Goal: Task Accomplishment & Management: Manage account settings

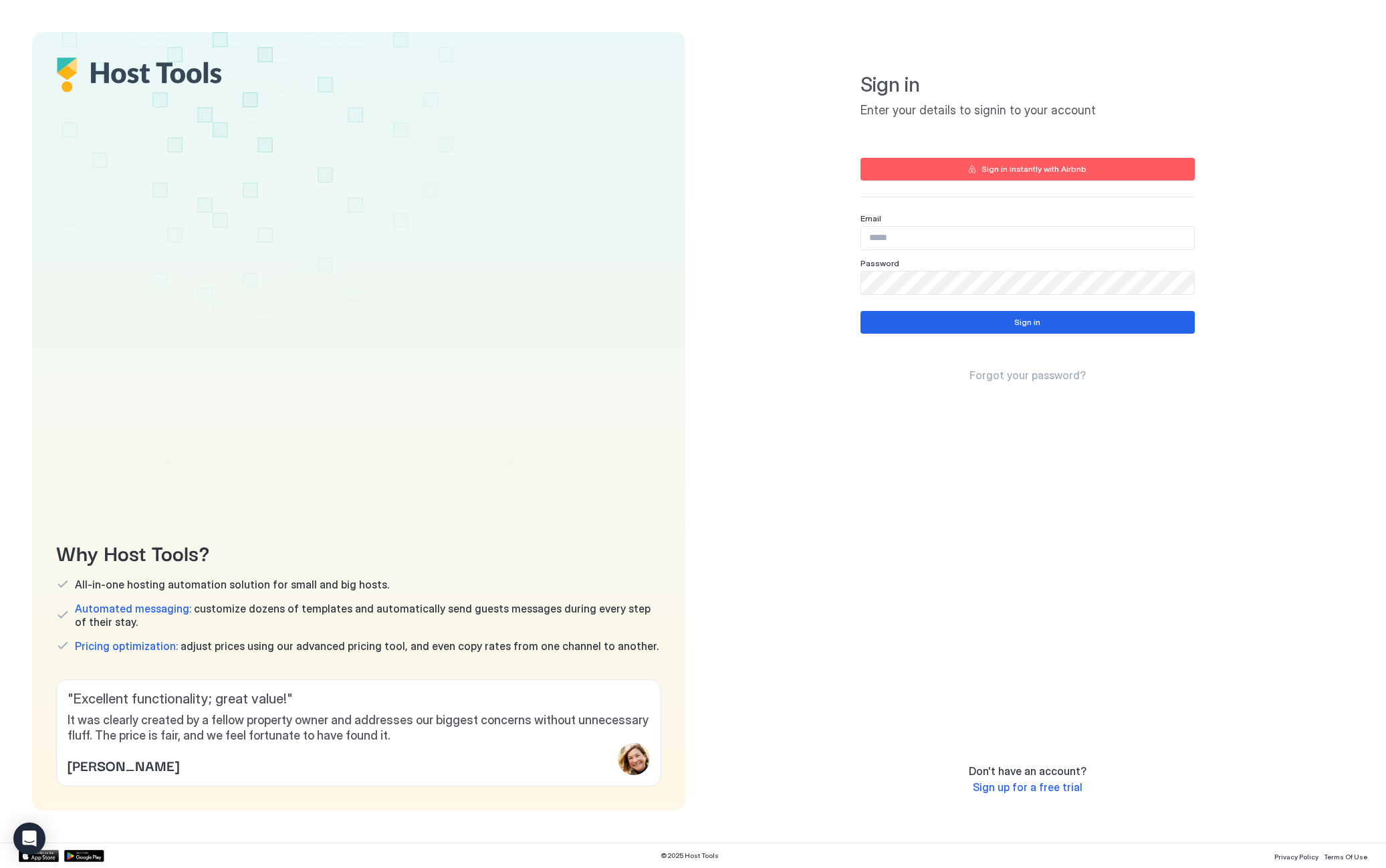
click at [886, 241] on input "Input Field" at bounding box center [1028, 237] width 333 height 23
type input "**********"
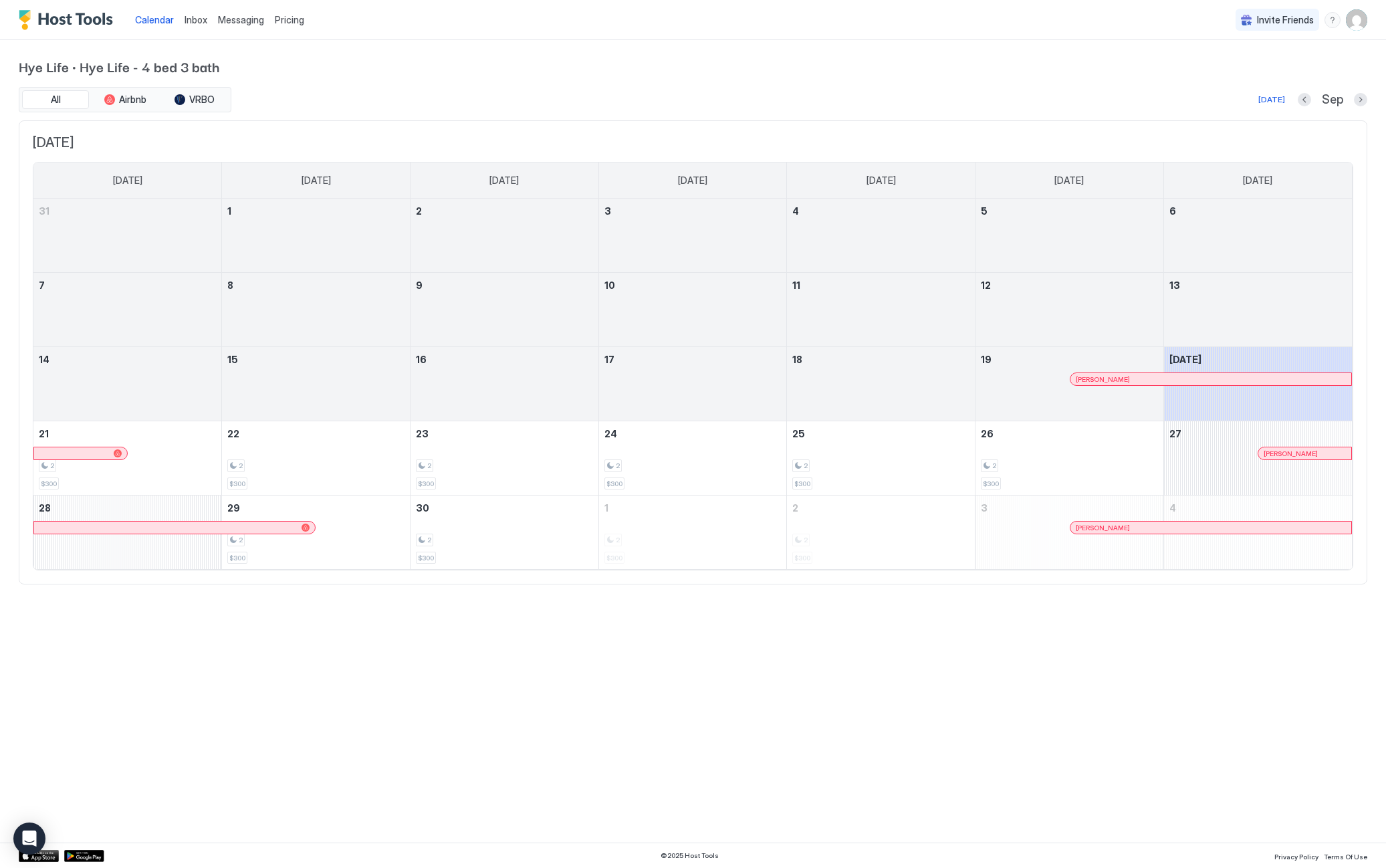
click at [1365, 23] on img "User profile" at bounding box center [1356, 20] width 21 height 21
click at [1320, 75] on div "Settings" at bounding box center [1282, 75] width 170 height 23
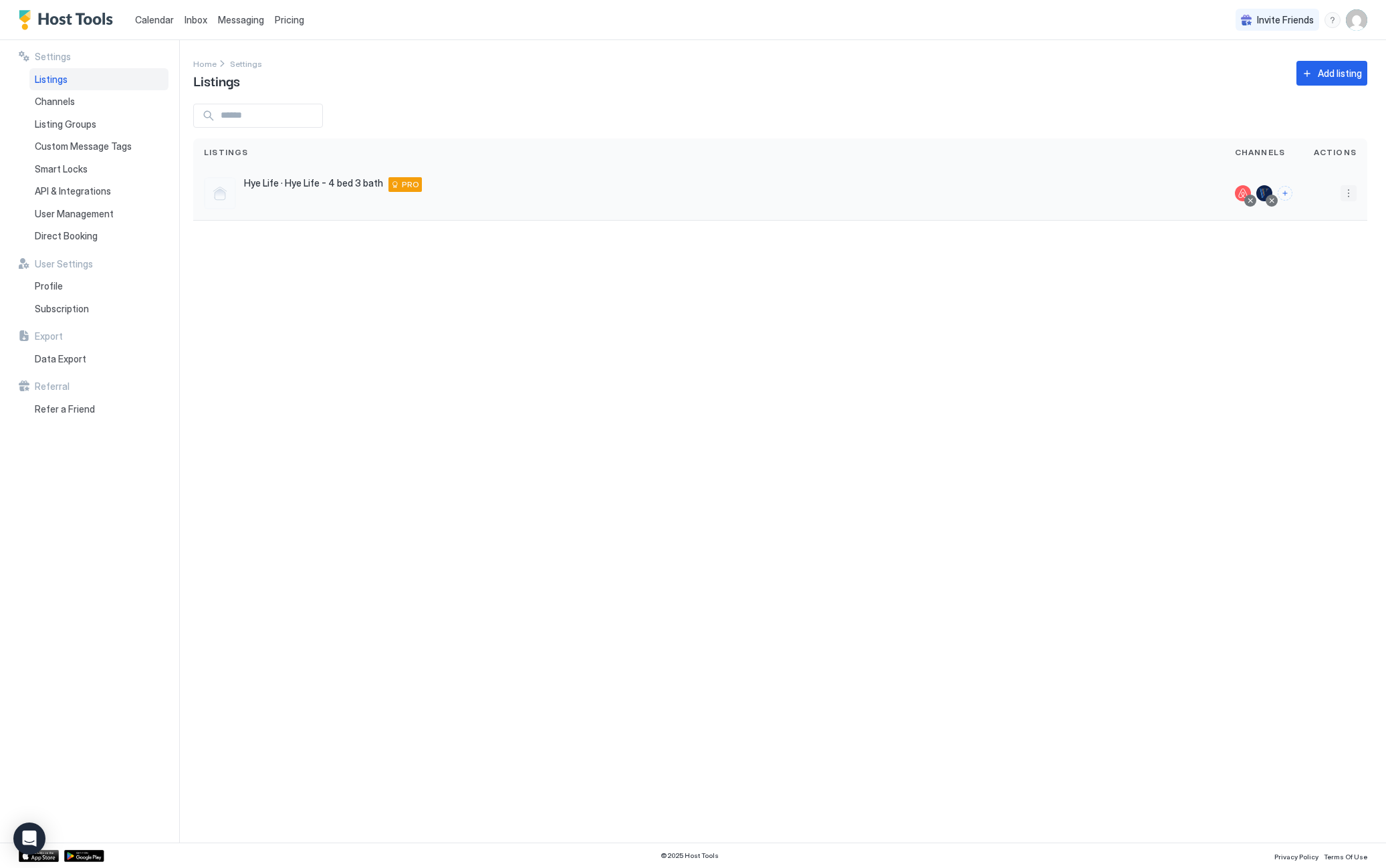
click at [1344, 199] on button "More options" at bounding box center [1348, 193] width 16 height 16
click at [1337, 253] on span "Listing Settings" at bounding box center [1318, 255] width 59 height 10
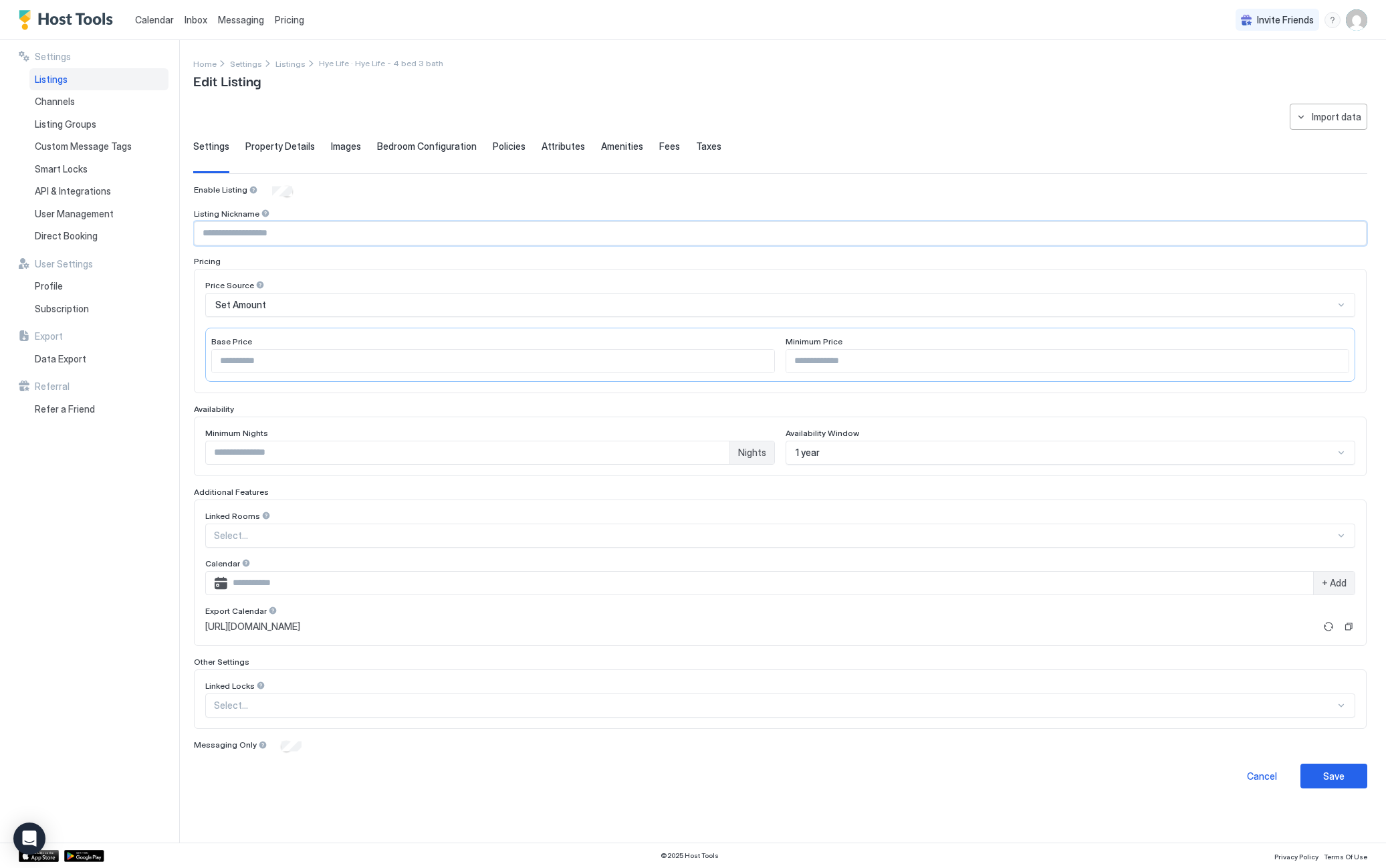
click at [614, 234] on input "Input Field" at bounding box center [780, 233] width 1172 height 23
type input "********"
click at [1327, 775] on div "Save" at bounding box center [1333, 776] width 21 height 14
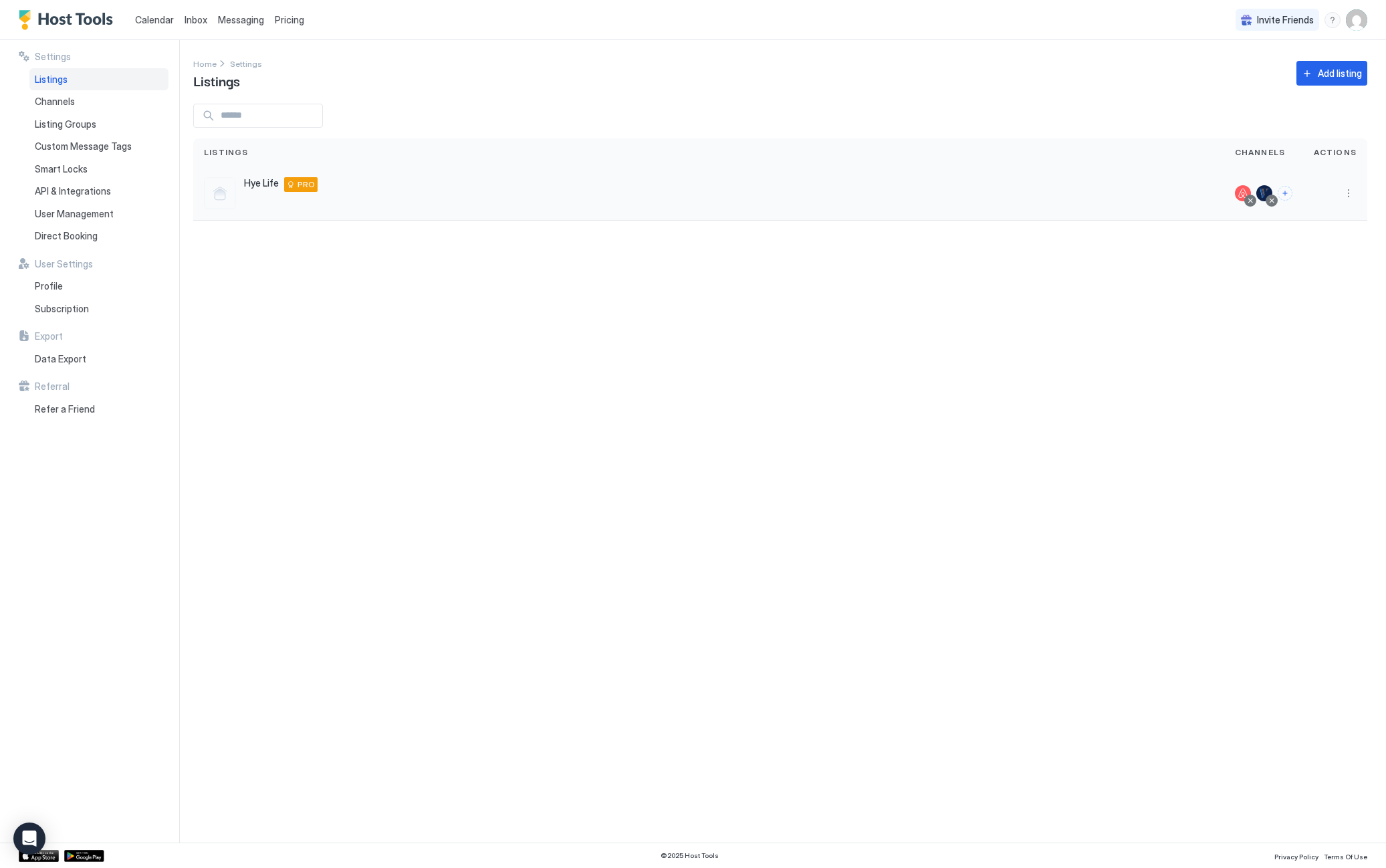
click at [437, 184] on div "Hye Life US-290, Hye, [GEOGRAPHIC_DATA], [GEOGRAPHIC_DATA] PRO" at bounding box center [708, 193] width 1009 height 32
click at [1345, 190] on button "More options" at bounding box center [1348, 193] width 16 height 16
click at [1336, 252] on span "Listing Settings" at bounding box center [1318, 255] width 59 height 10
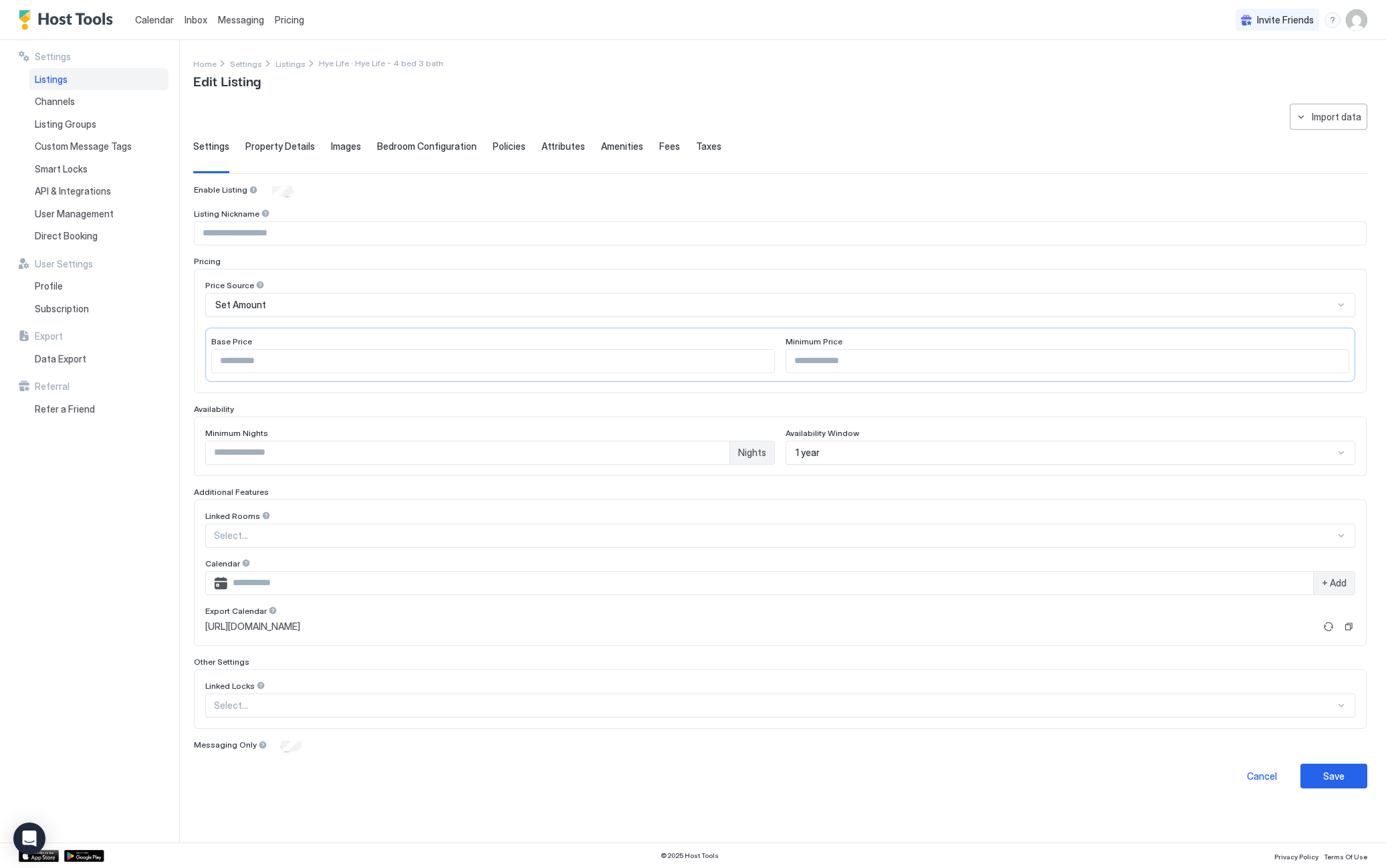
type input "********"
click at [261, 150] on span "Property Details" at bounding box center [280, 147] width 70 height 12
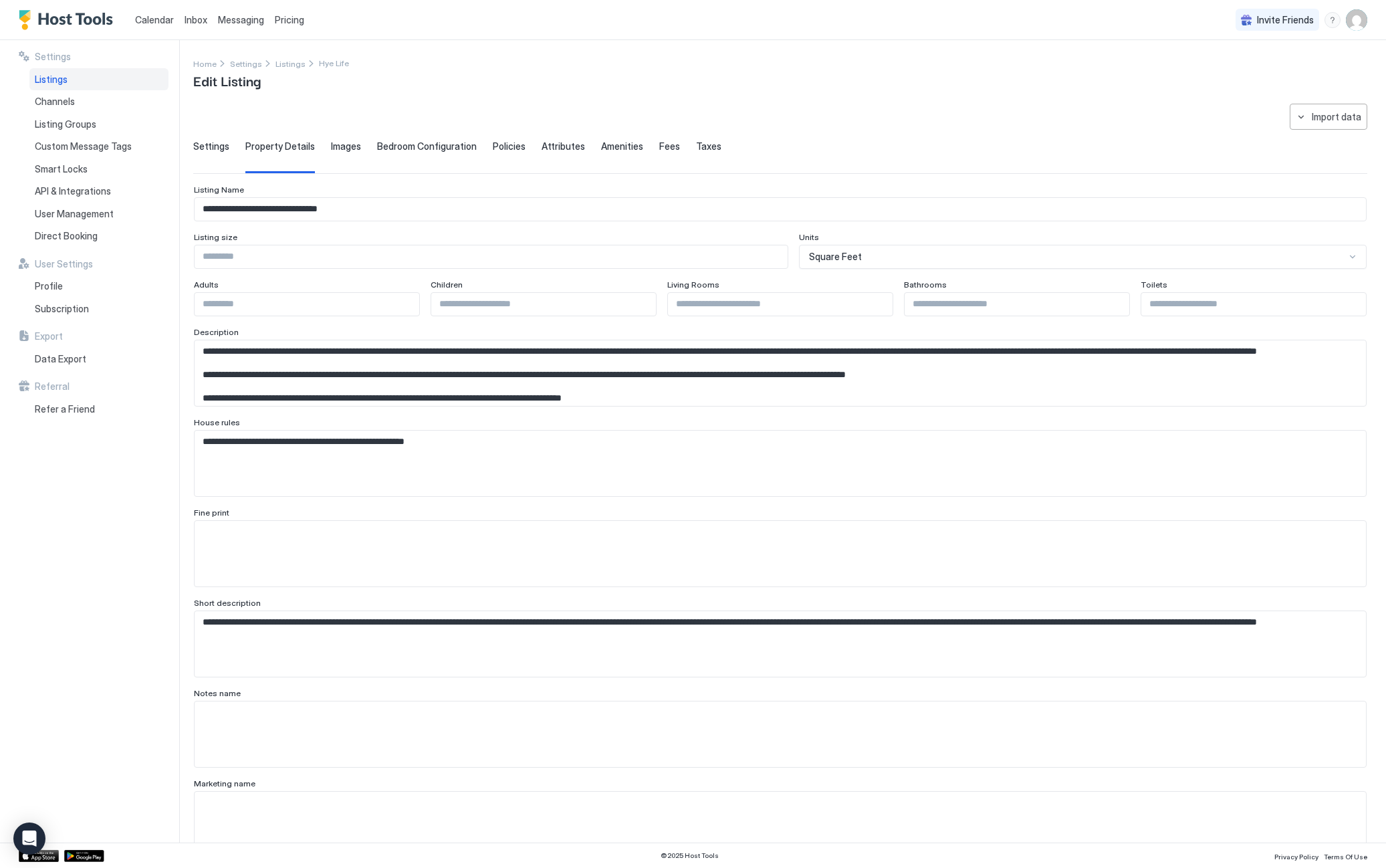
click at [353, 149] on span "Images" at bounding box center [346, 147] width 30 height 12
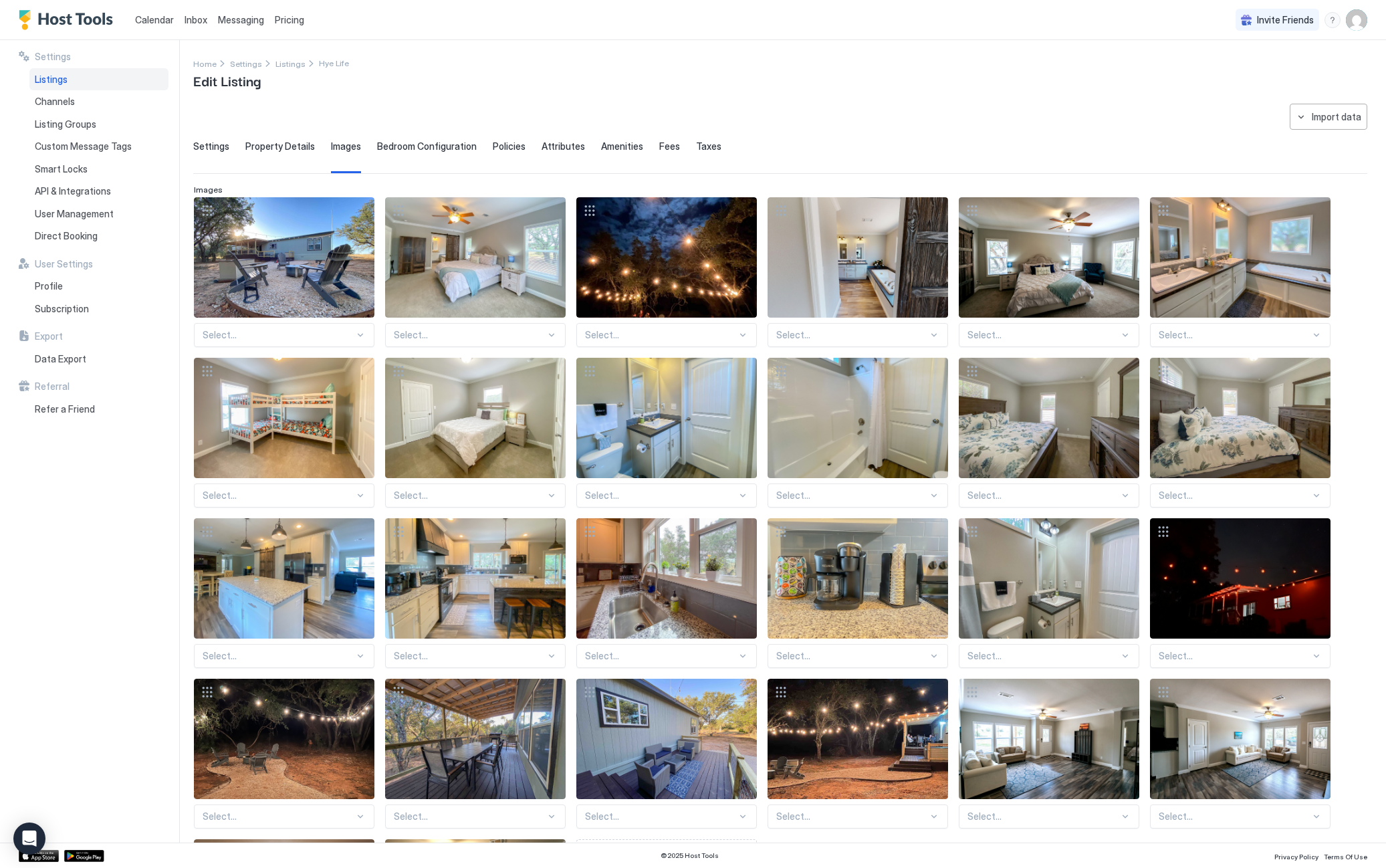
click at [404, 149] on span "Bedroom Configuration" at bounding box center [427, 147] width 100 height 12
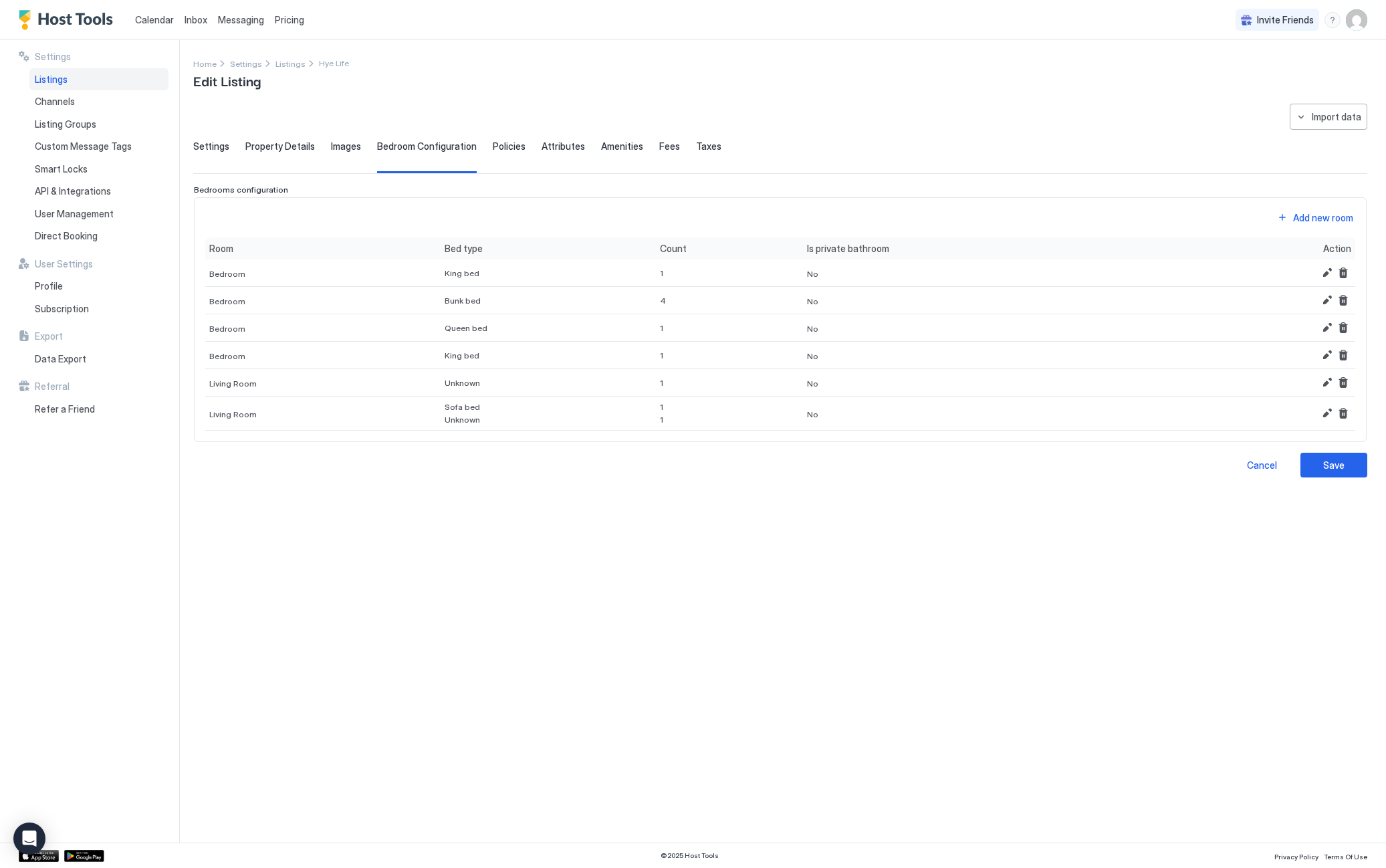
click at [493, 147] on span "Policies" at bounding box center [509, 147] width 33 height 12
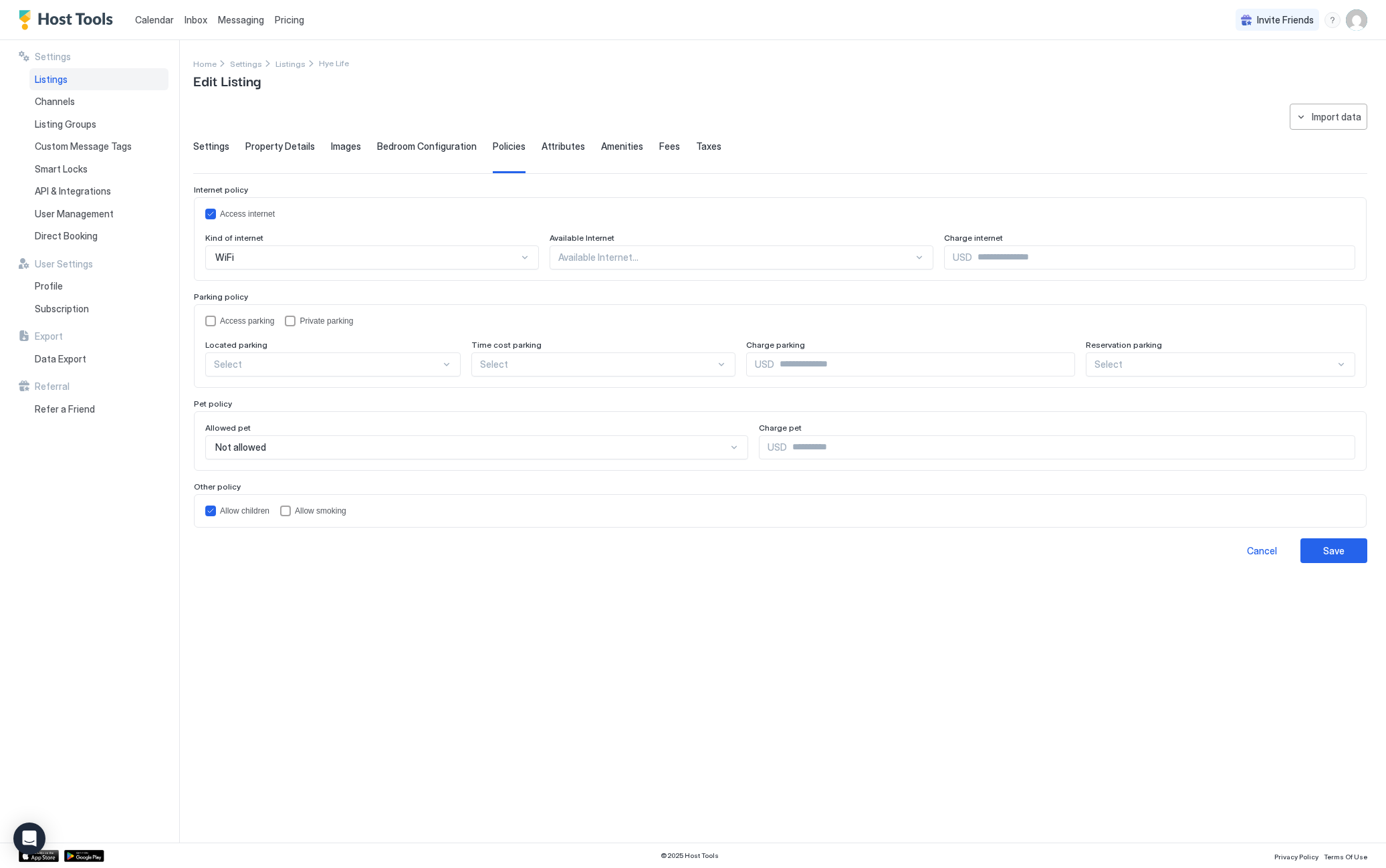
click at [552, 152] on div "Attributes" at bounding box center [564, 157] width 44 height 33
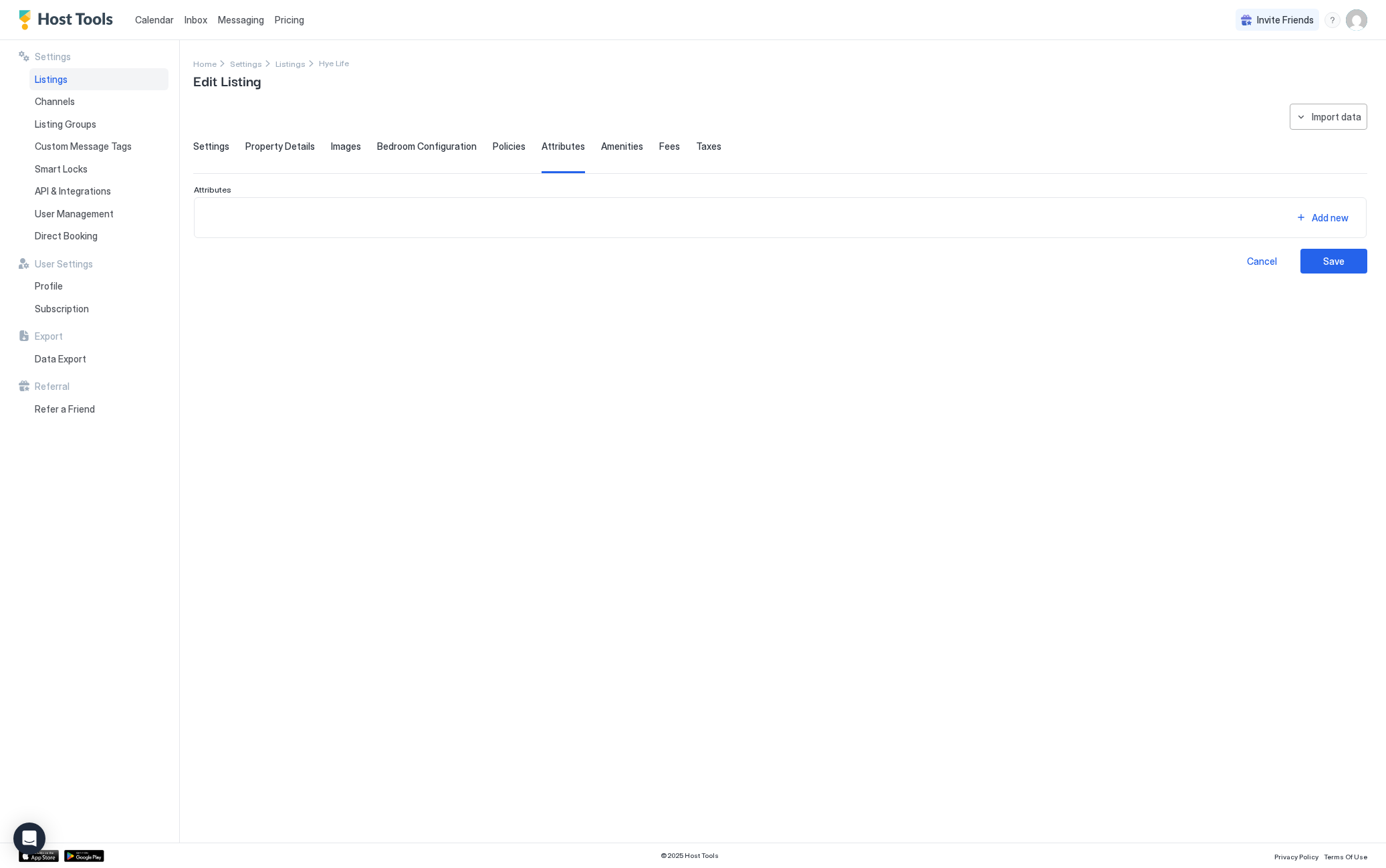
click at [612, 153] on div "Amenities" at bounding box center [622, 157] width 42 height 33
click at [659, 148] on span "Fees" at bounding box center [669, 147] width 20 height 12
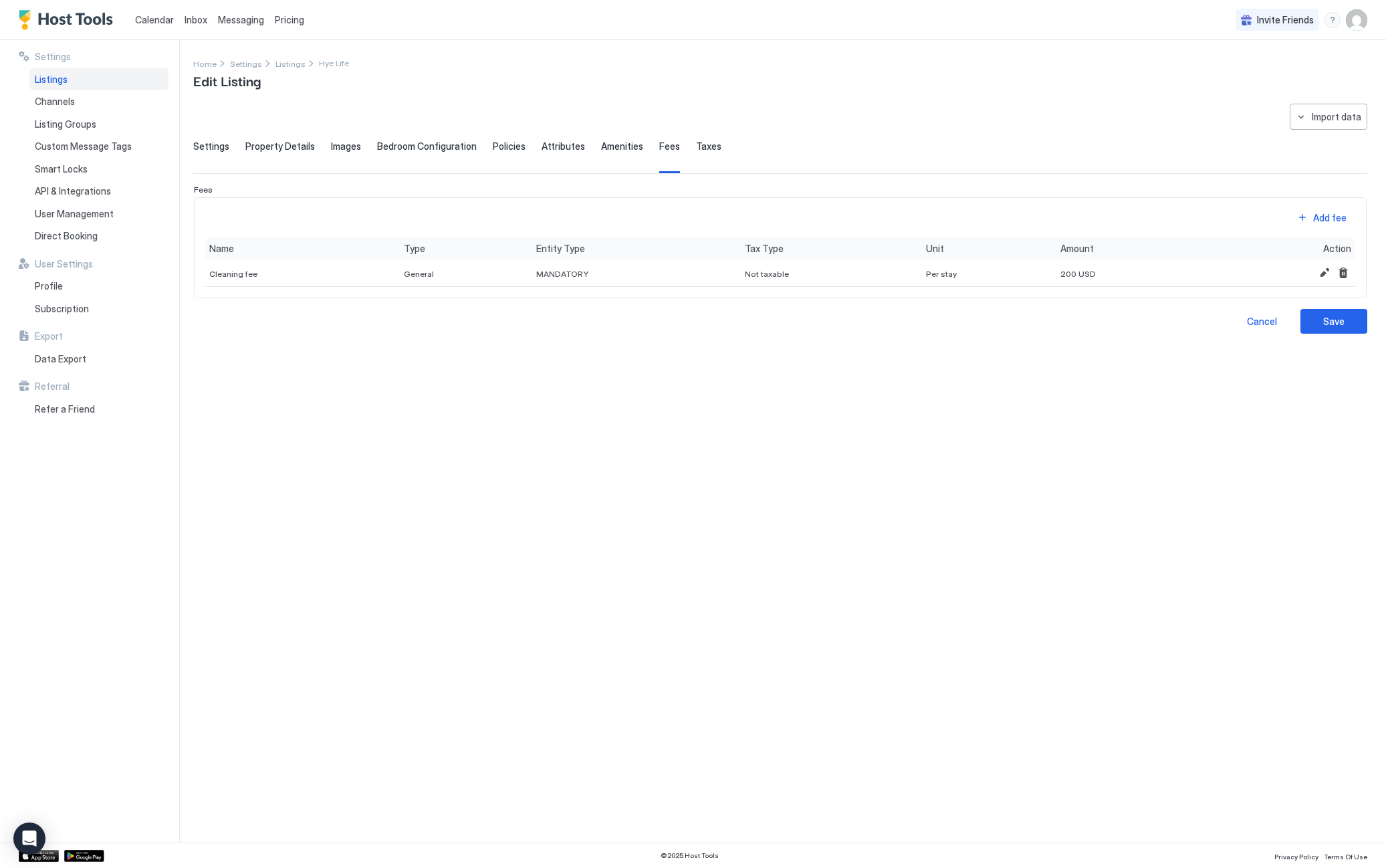
click at [704, 148] on span "Taxes" at bounding box center [708, 147] width 25 height 12
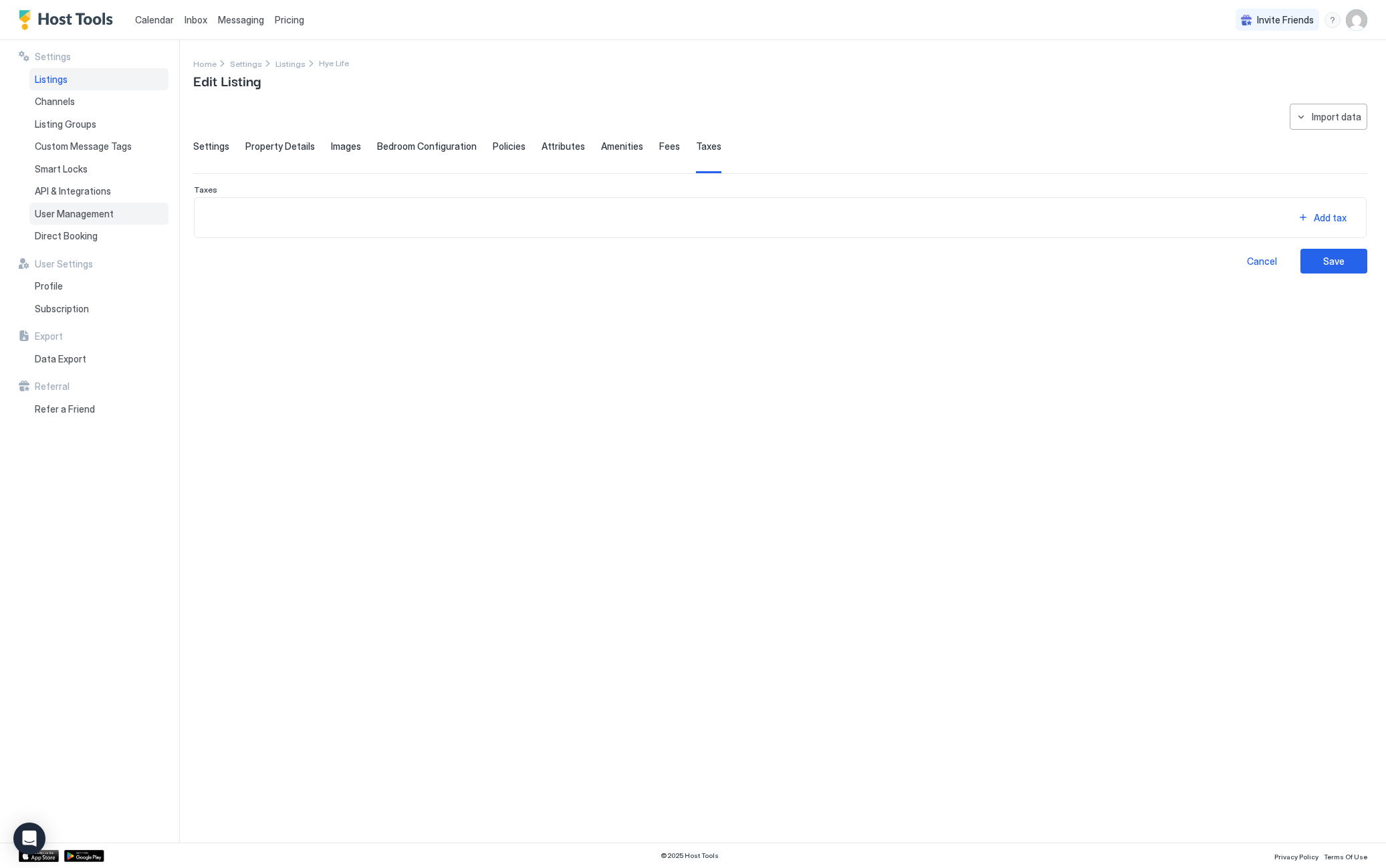
click at [87, 216] on span "User Management" at bounding box center [74, 214] width 79 height 12
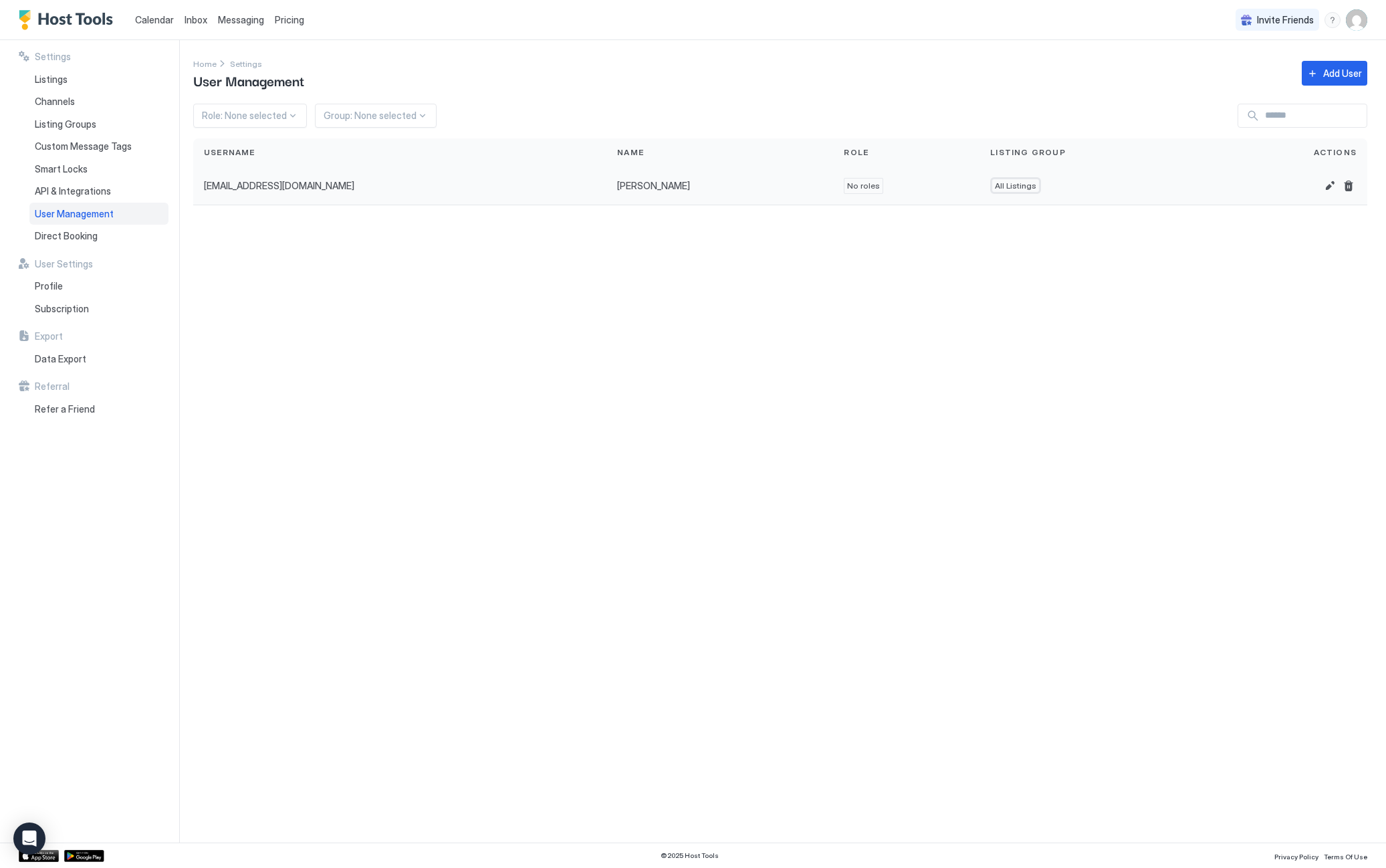
click at [847, 190] on span "No roles" at bounding box center [863, 186] width 33 height 12
click at [1323, 186] on button "Edit" at bounding box center [1330, 186] width 16 height 16
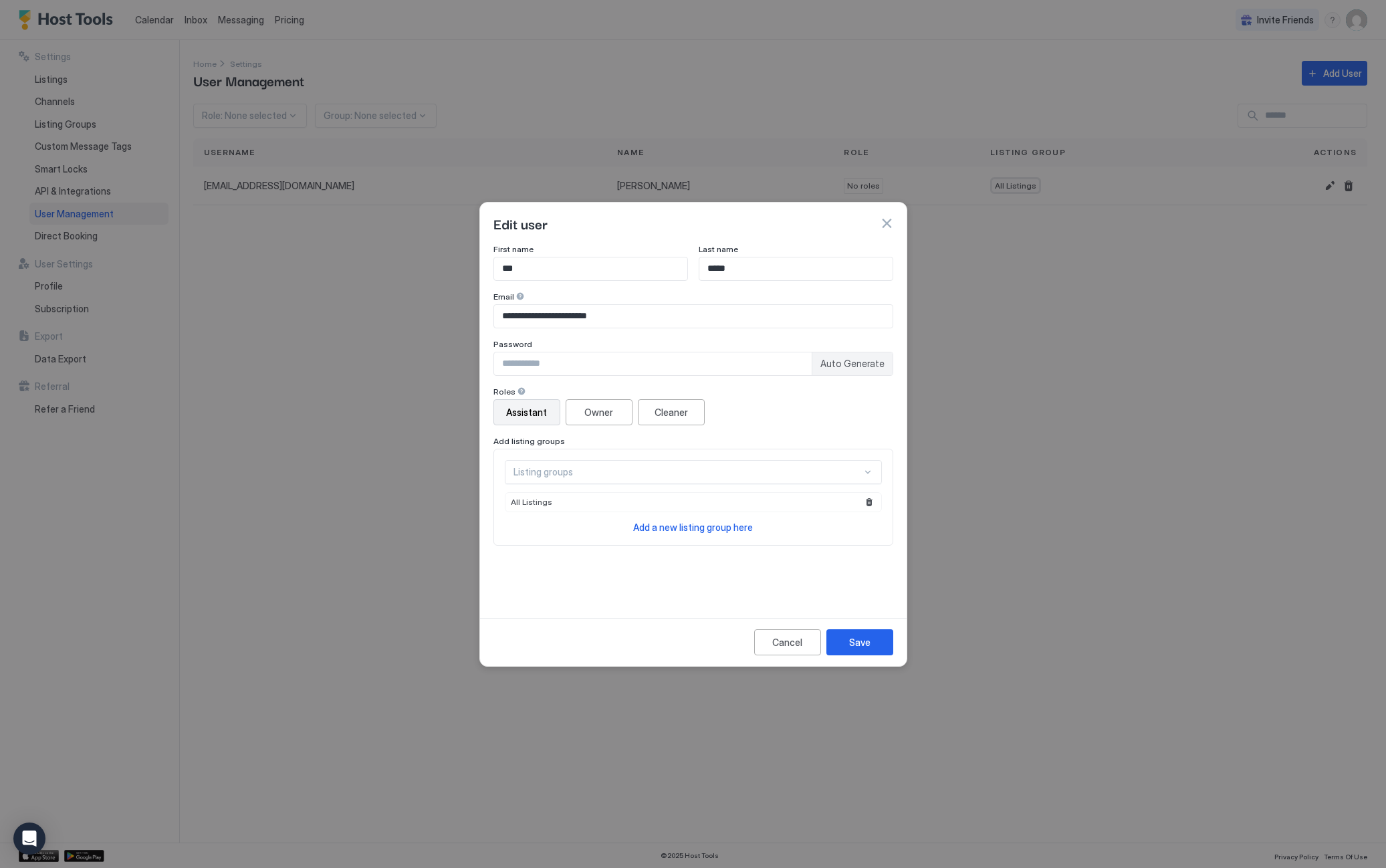
click at [524, 409] on div "Assistant" at bounding box center [527, 412] width 41 height 14
click at [846, 641] on button "Save" at bounding box center [860, 642] width 67 height 26
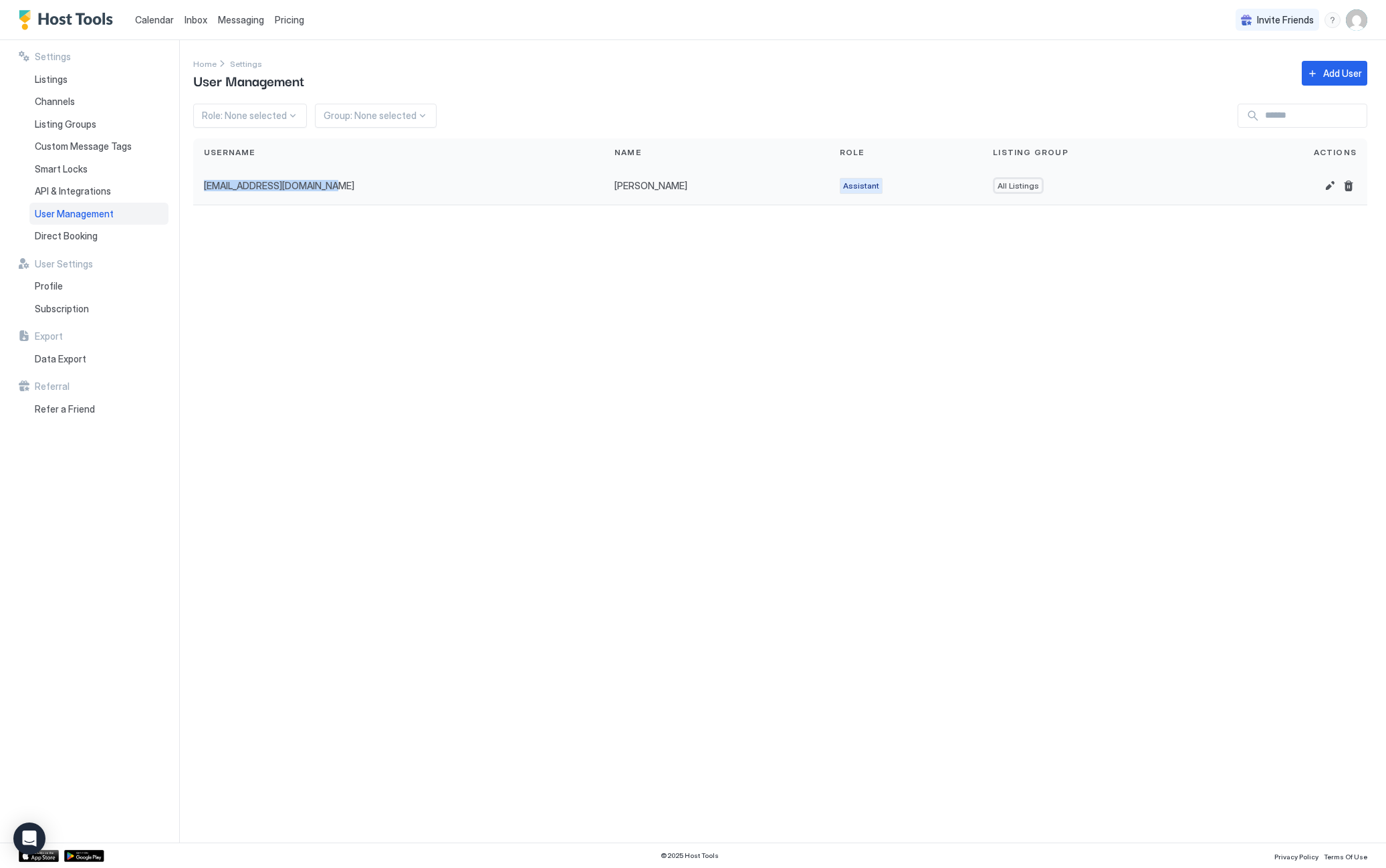
copy span "[EMAIL_ADDRESS][DOMAIN_NAME]"
drag, startPoint x: 343, startPoint y: 186, endPoint x: 207, endPoint y: 178, distance: 136.2
click at [207, 178] on div "[EMAIL_ADDRESS][DOMAIN_NAME]" at bounding box center [399, 186] width 411 height 39
